Goal: Check status: Check status

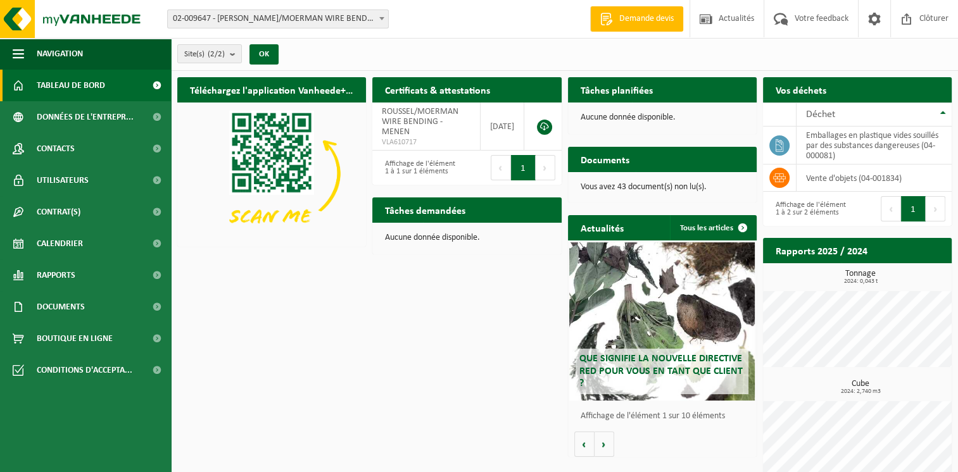
click at [253, 16] on span "02-009647 - [PERSON_NAME]/MOERMAN WIRE BENDING - MENEN" at bounding box center [278, 19] width 220 height 18
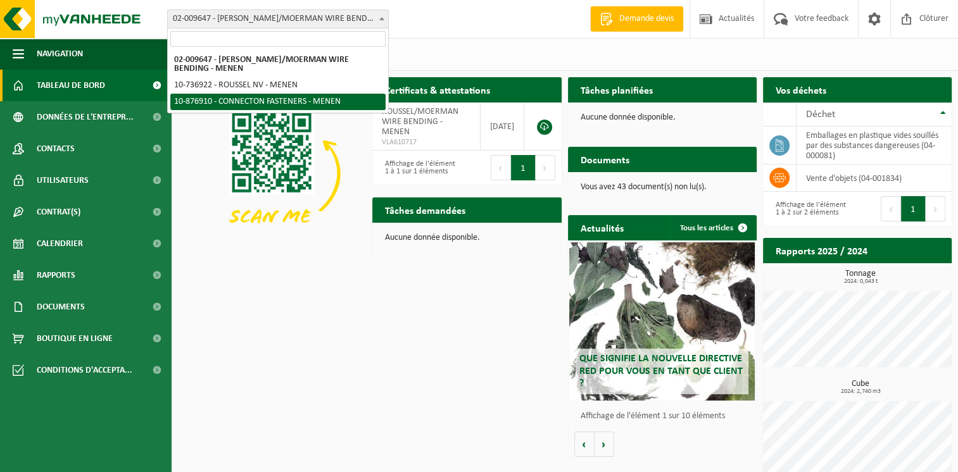
select select "107749"
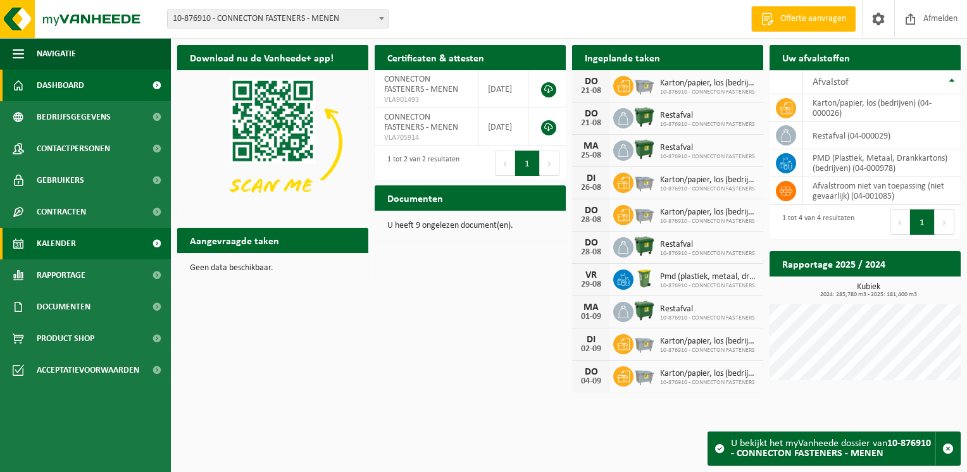
click at [70, 248] on span "Kalender" at bounding box center [56, 244] width 39 height 32
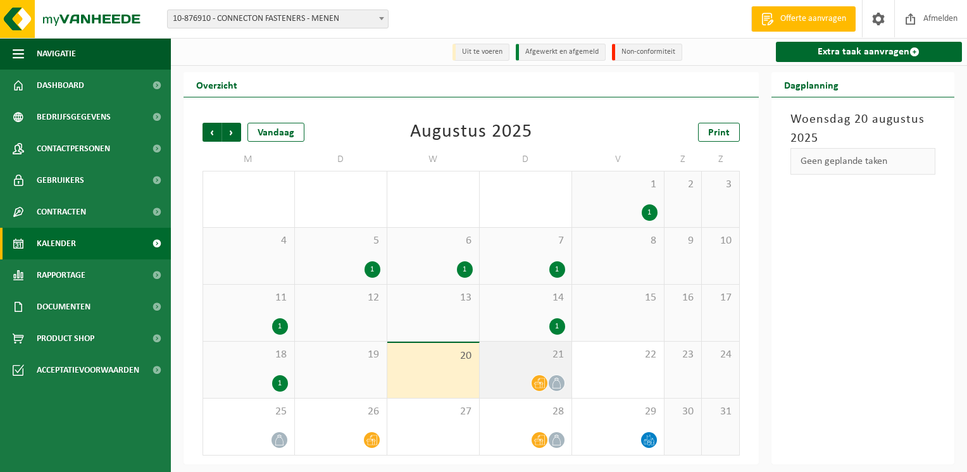
click at [509, 385] on div at bounding box center [525, 383] width 79 height 17
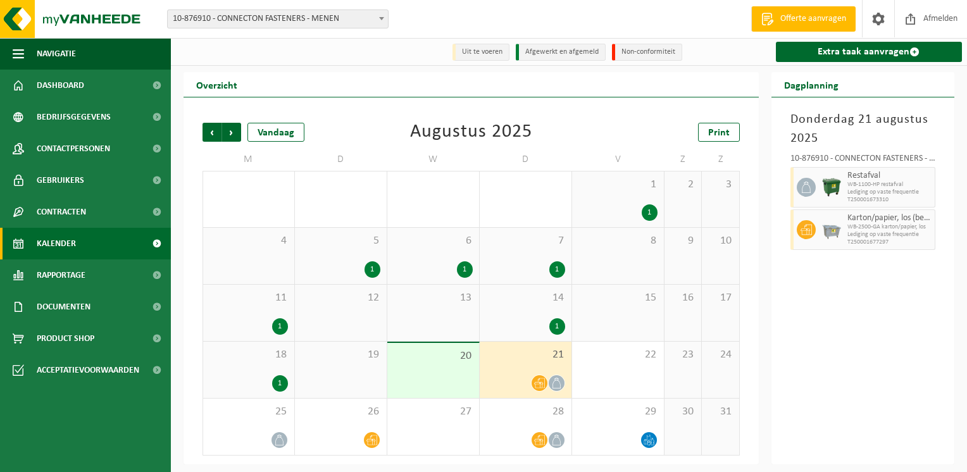
click at [932, 237] on div "Karton/papier, los (bedrijven) WB-2500-GA karton/papier, los Lediging op vaste …" at bounding box center [890, 229] width 92 height 41
click at [926, 231] on span "WB-2500-GA karton/papier, los" at bounding box center [889, 227] width 85 height 8
click at [926, 185] on span "WB-1100-HP restafval" at bounding box center [889, 185] width 85 height 8
click at [932, 191] on div "Restafval WB-1100-HP restafval Lediging op vaste frequentie T250001673310" at bounding box center [890, 187] width 92 height 41
click at [932, 224] on span "WB-2500-GA karton/papier, los" at bounding box center [889, 227] width 85 height 8
